Goal: Task Accomplishment & Management: Complete application form

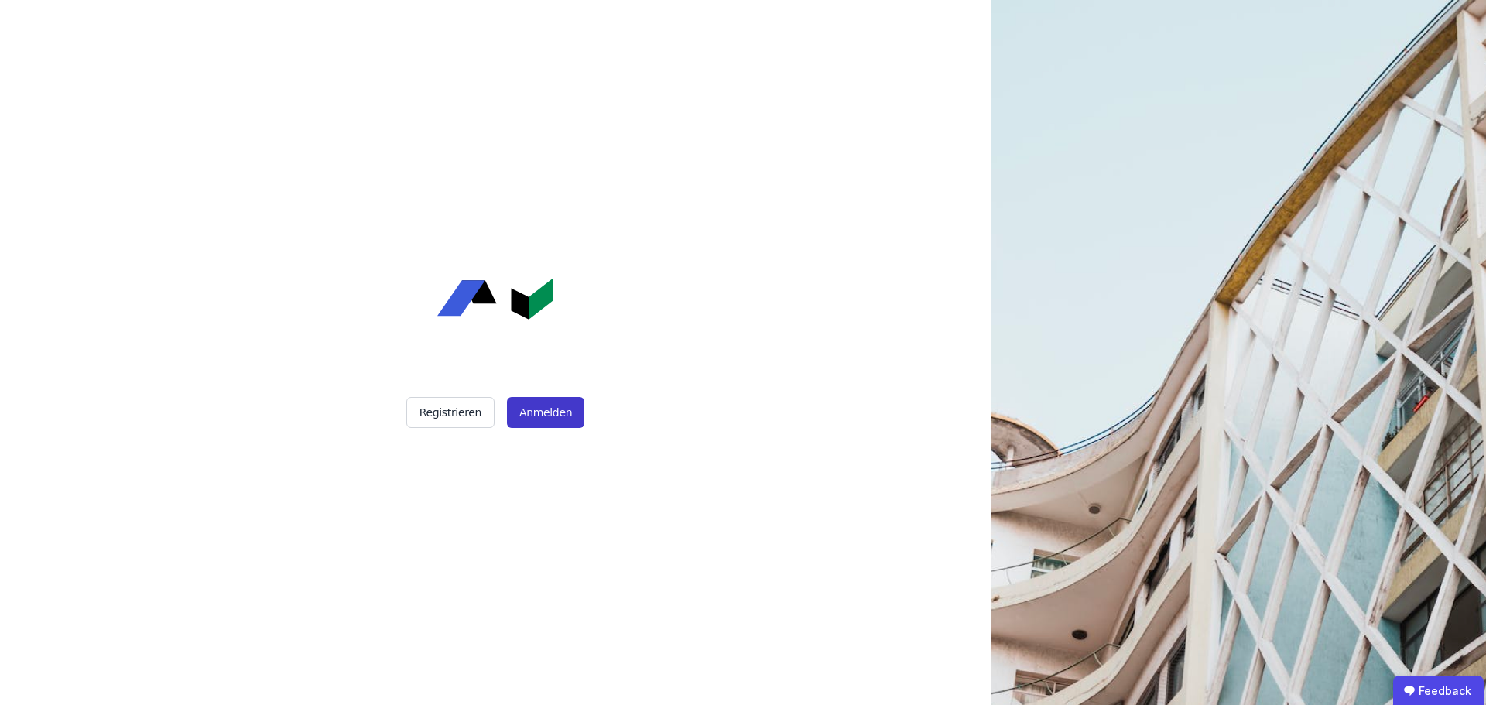
click at [543, 408] on button "Anmelden" at bounding box center [545, 412] width 77 height 31
